Goal: Information Seeking & Learning: Learn about a topic

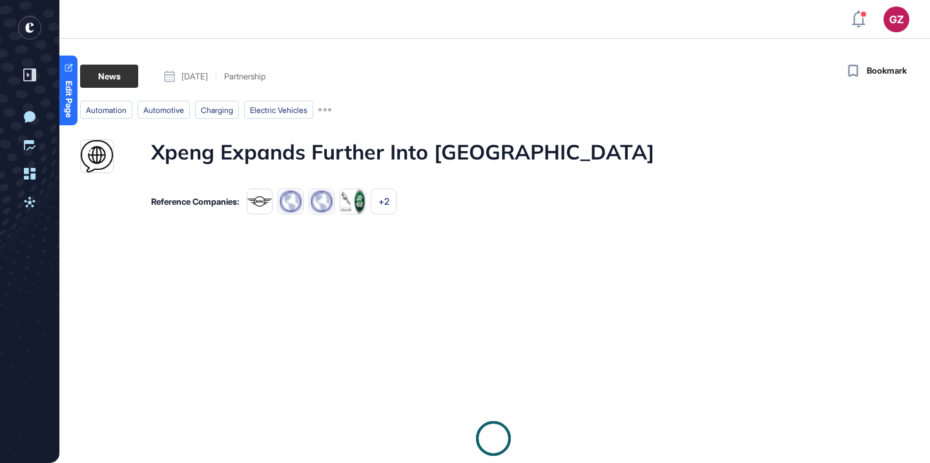
scroll to position [1, 1]
click at [441, 156] on h1 "Xpeng Expands Further Into [GEOGRAPHIC_DATA]" at bounding box center [402, 157] width 503 height 34
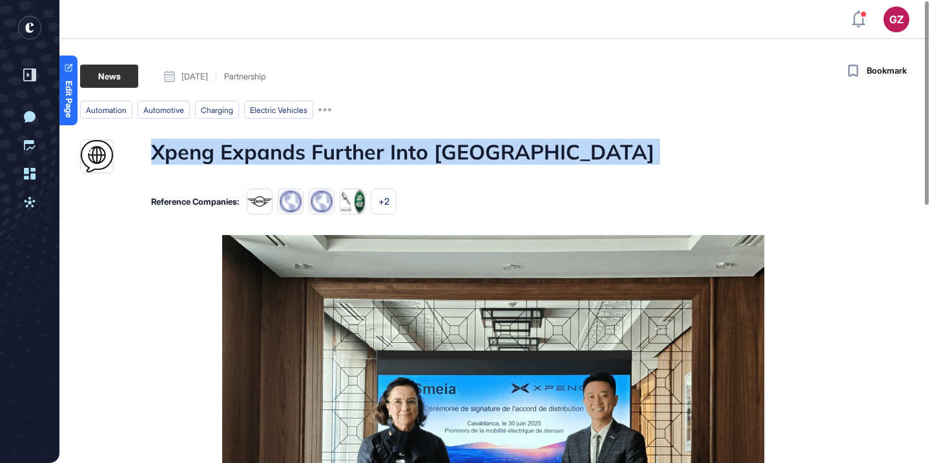
copy h1 "Xpeng Expands Further Into [GEOGRAPHIC_DATA]"
click at [432, 165] on div at bounding box center [432, 165] width 0 height 0
click at [526, 147] on h1 "Xpeng Expands Further Into [GEOGRAPHIC_DATA]" at bounding box center [402, 157] width 503 height 34
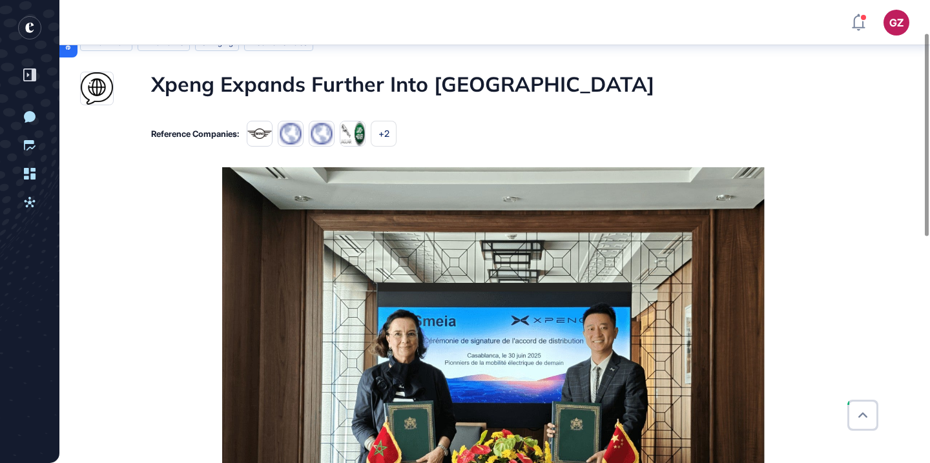
scroll to position [74, 0]
click at [473, 85] on h1 "Xpeng Expands Further Into [GEOGRAPHIC_DATA]" at bounding box center [402, 89] width 503 height 34
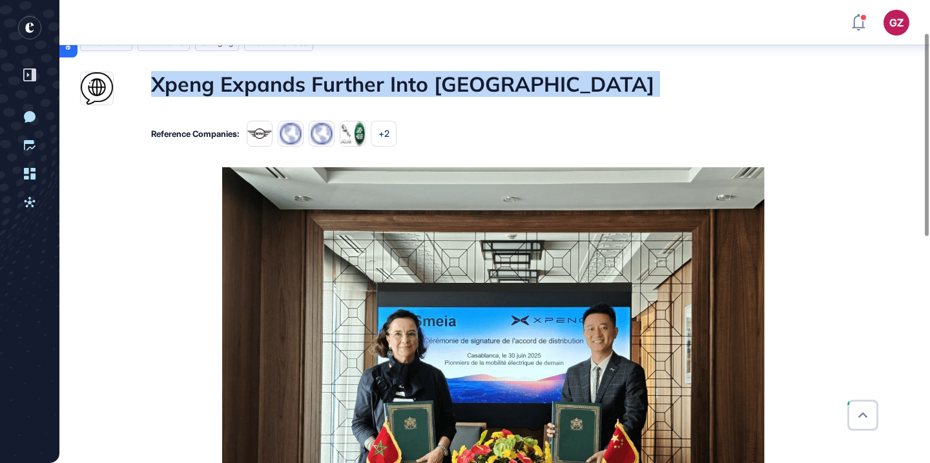
click at [473, 85] on h1 "Xpeng Expands Further Into [GEOGRAPHIC_DATA]" at bounding box center [402, 89] width 503 height 34
copy h1 "Xpeng Expands Further Into [GEOGRAPHIC_DATA]"
